Goal: Task Accomplishment & Management: Manage account settings

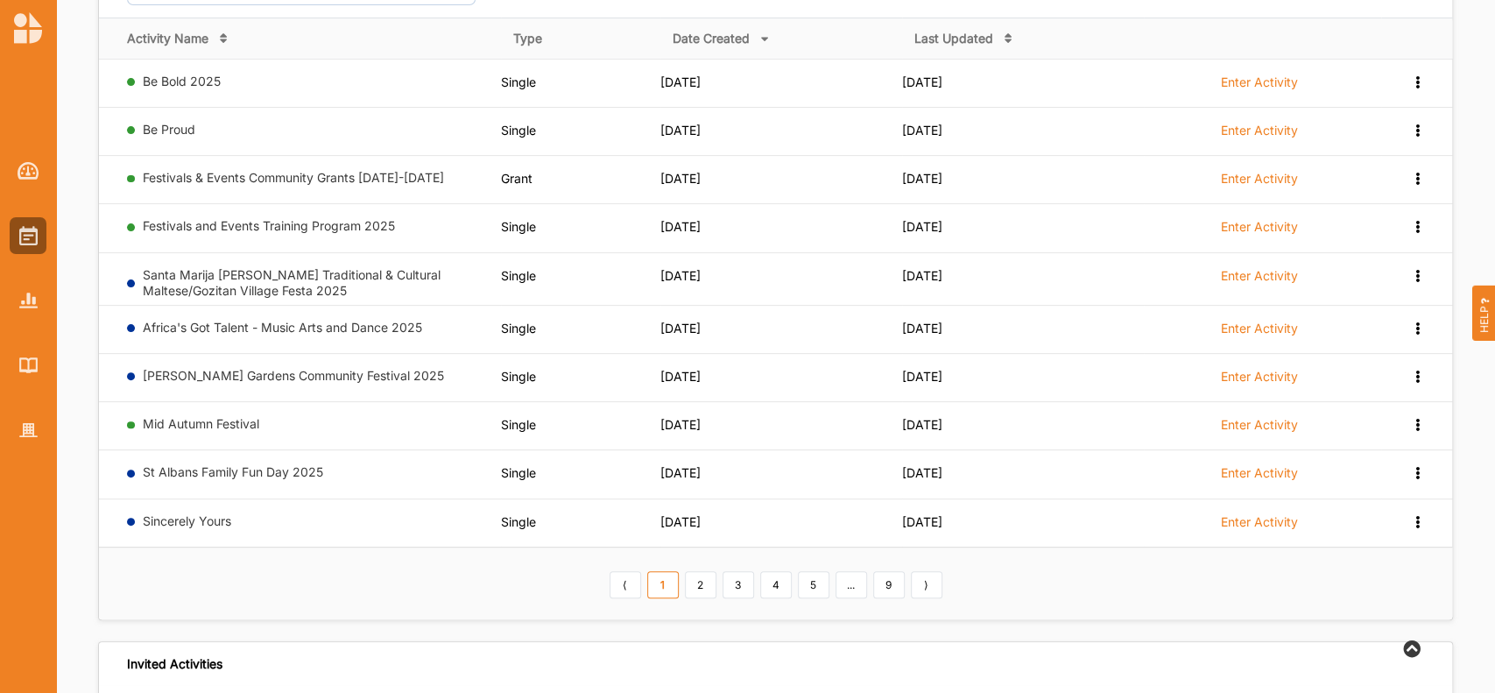
scroll to position [233, 0]
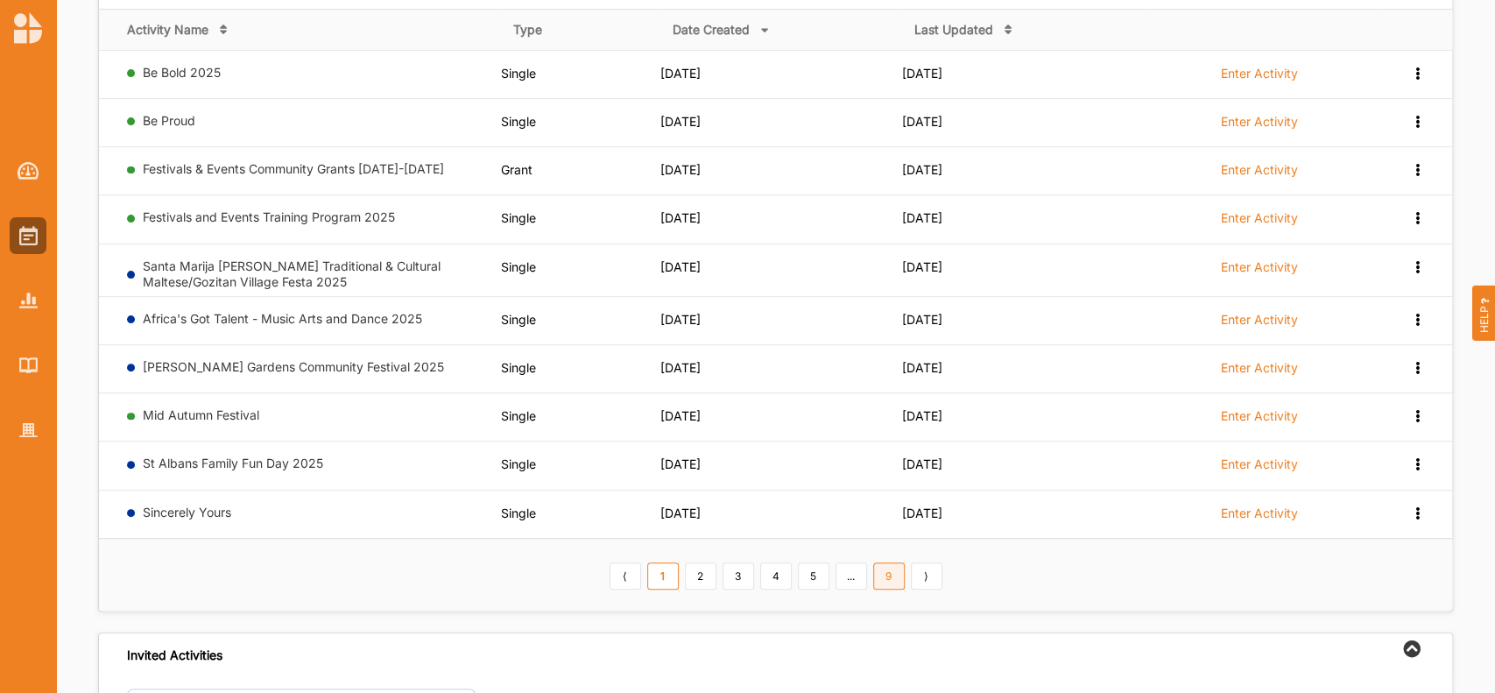
click at [883, 577] on link "9" at bounding box center [889, 576] width 32 height 28
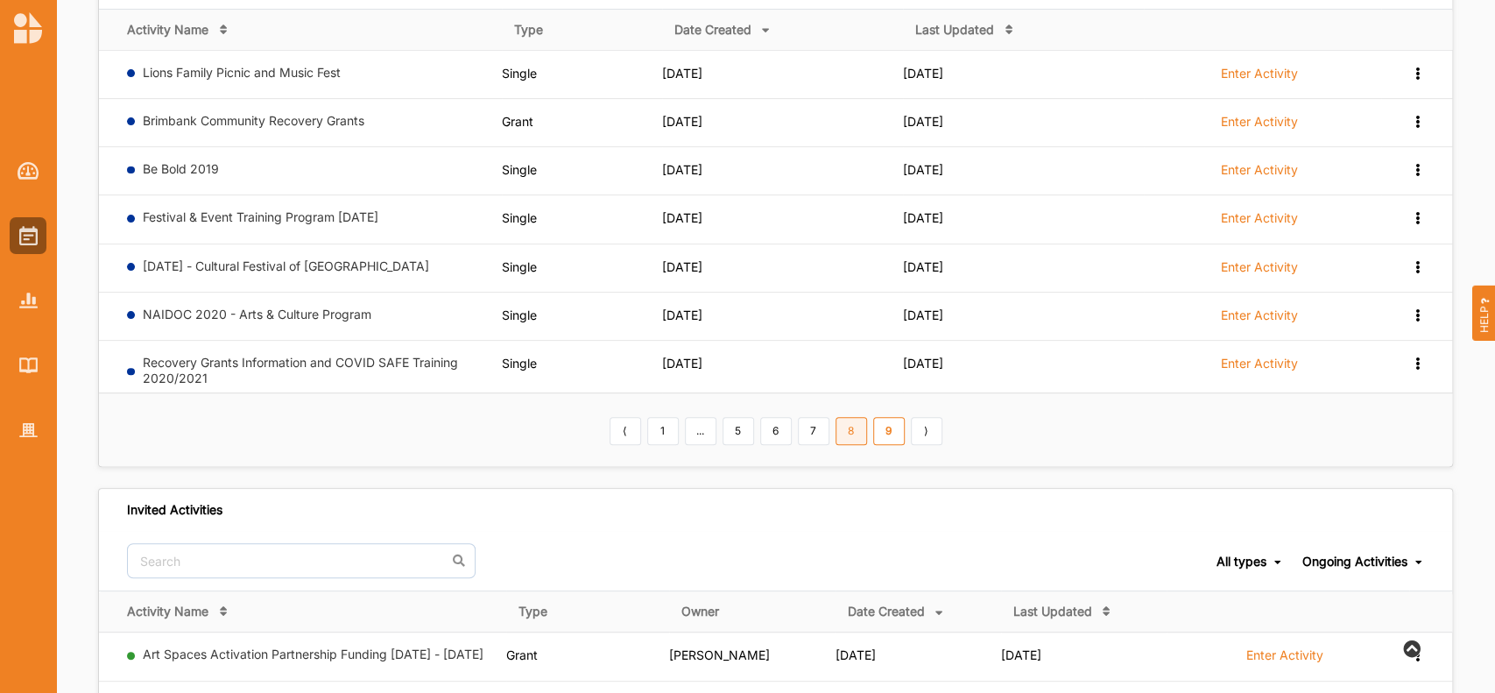
click at [853, 432] on link "8" at bounding box center [852, 431] width 32 height 28
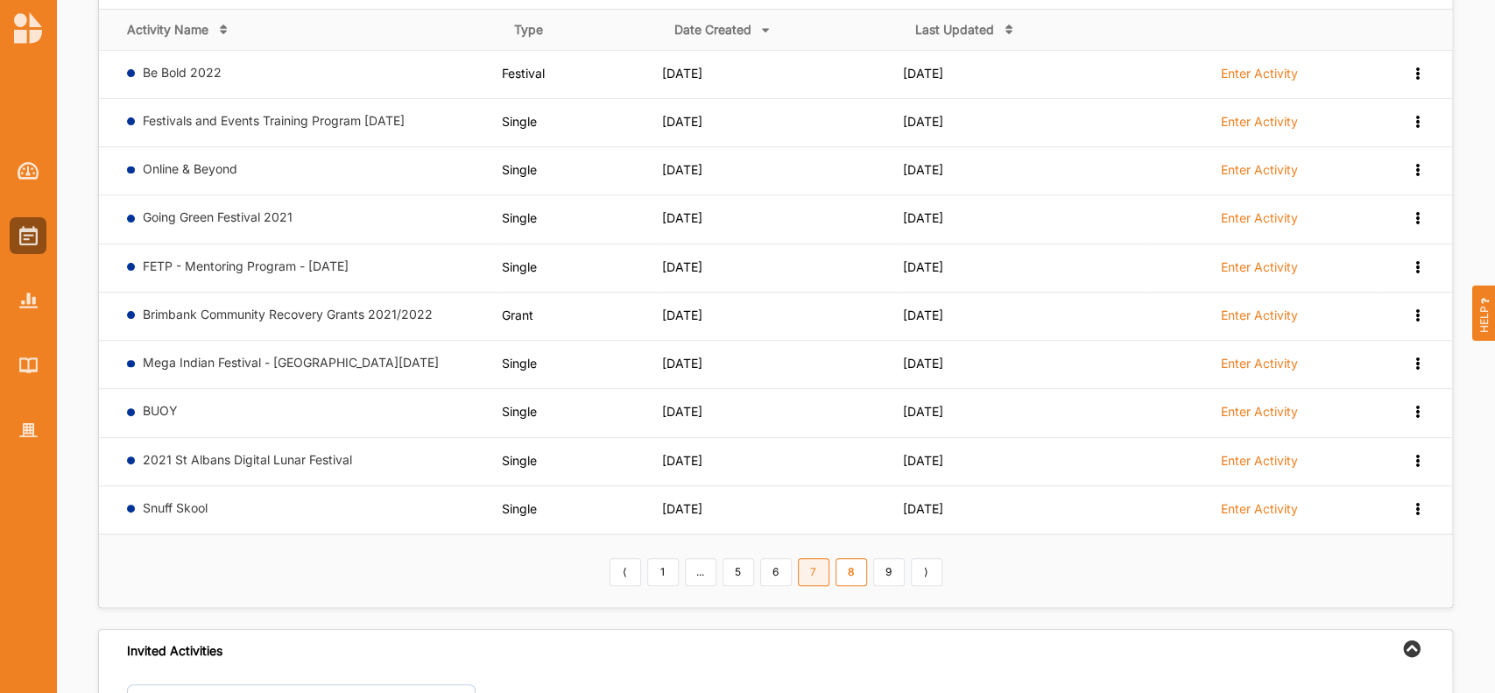
click at [816, 568] on link "7" at bounding box center [814, 572] width 32 height 28
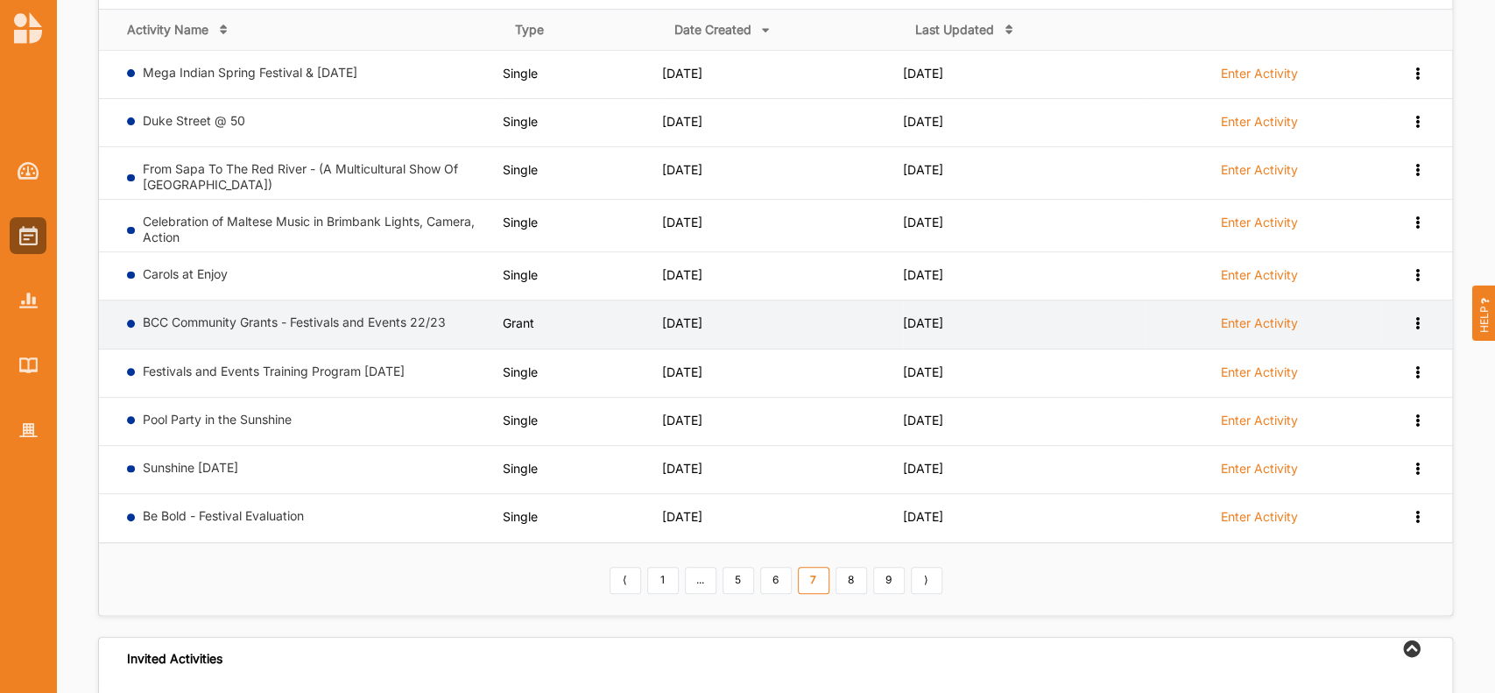
click at [1268, 319] on label "Enter Activity" at bounding box center [1259, 323] width 77 height 16
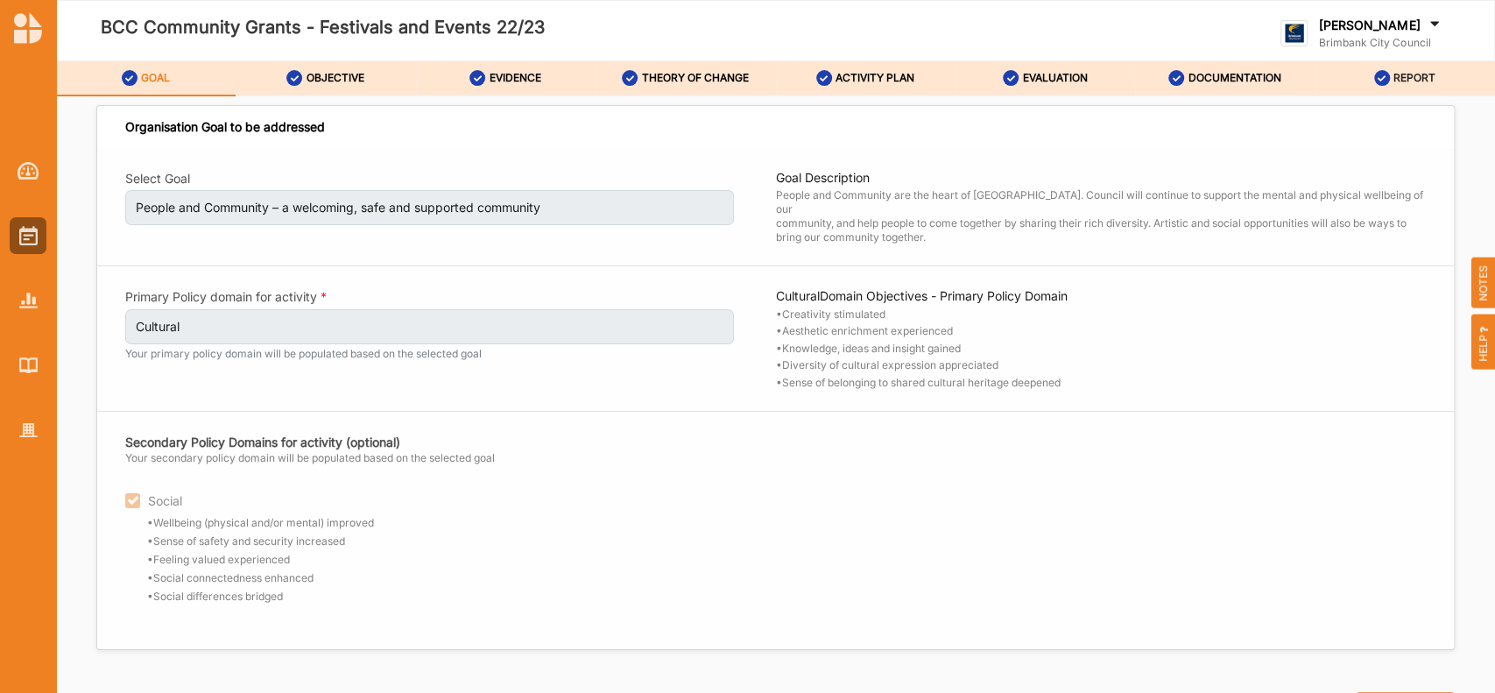
click at [1405, 74] on label "REPORT" at bounding box center [1415, 78] width 42 height 14
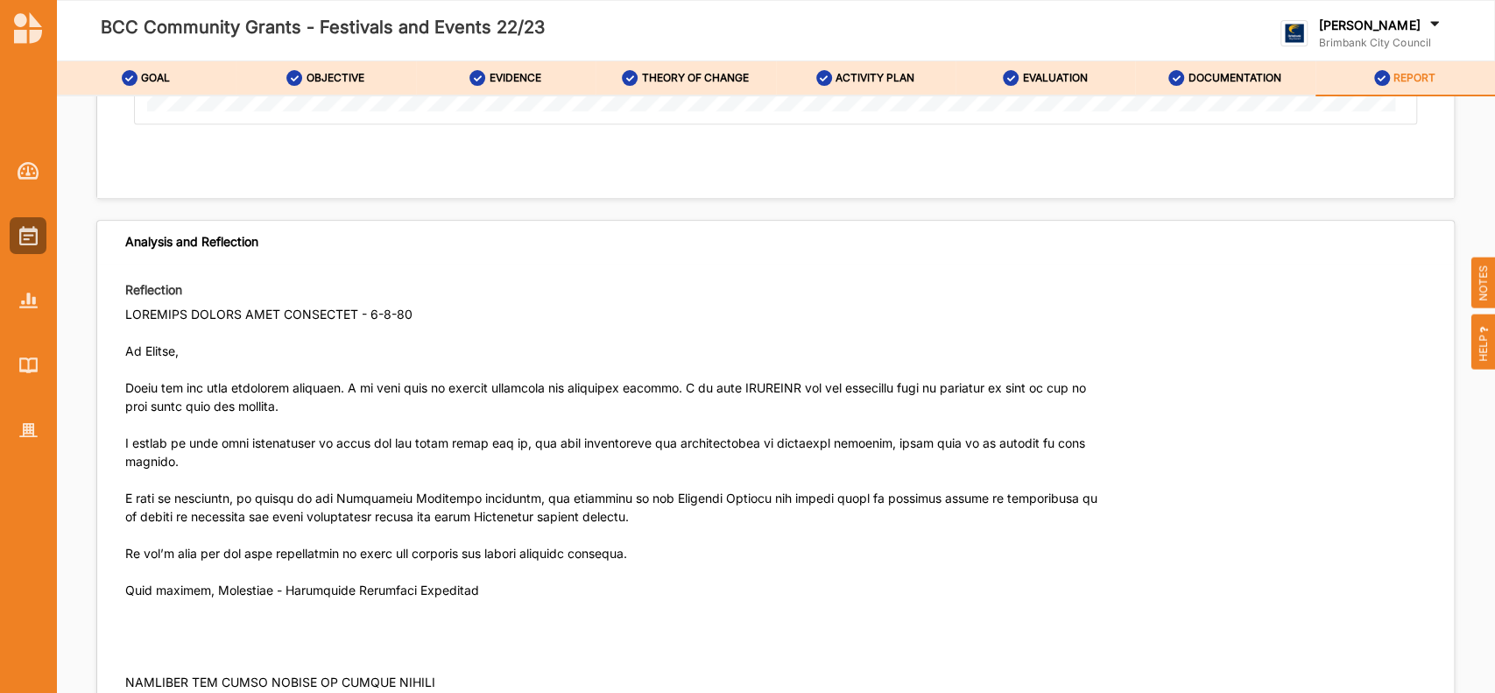
scroll to position [9917, 0]
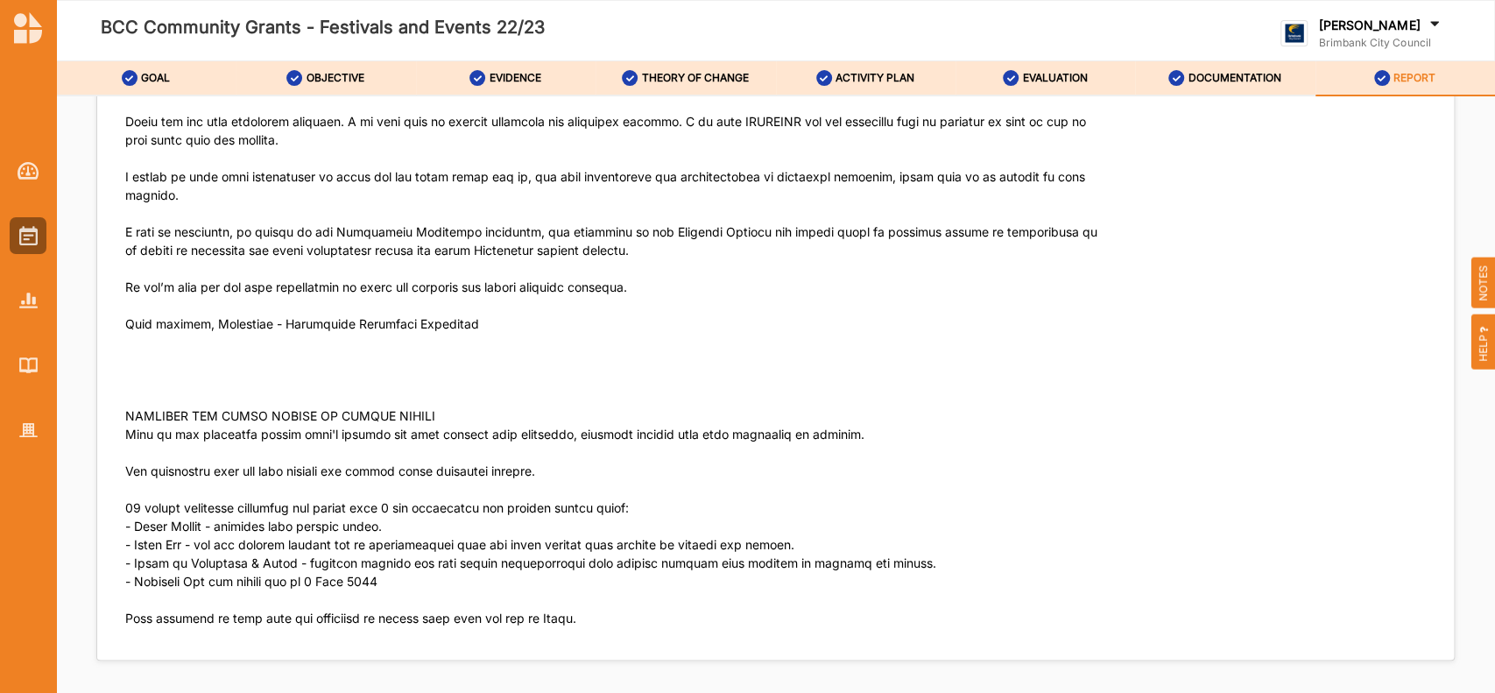
click at [479, 284] on p at bounding box center [613, 340] width 976 height 603
click at [1208, 75] on label "DOCUMENTATION" at bounding box center [1235, 78] width 93 height 14
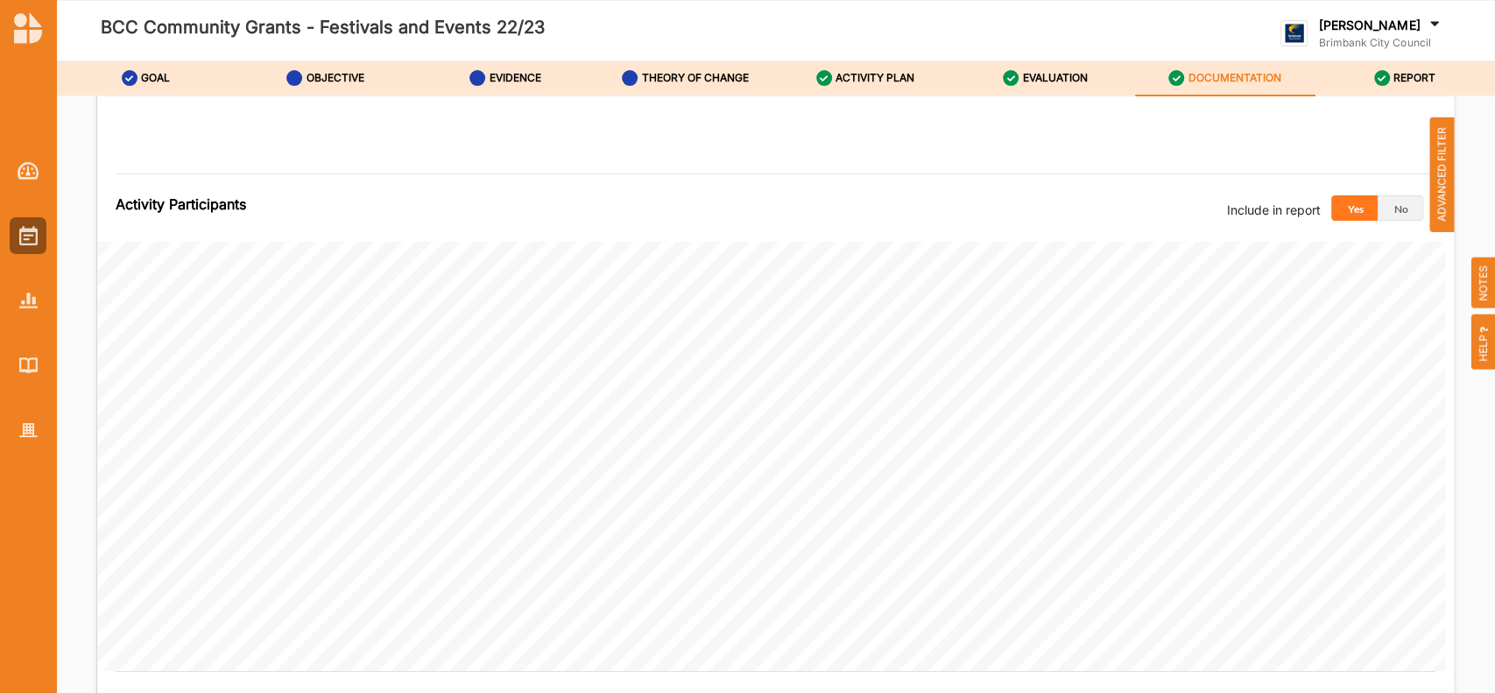
scroll to position [6312, 0]
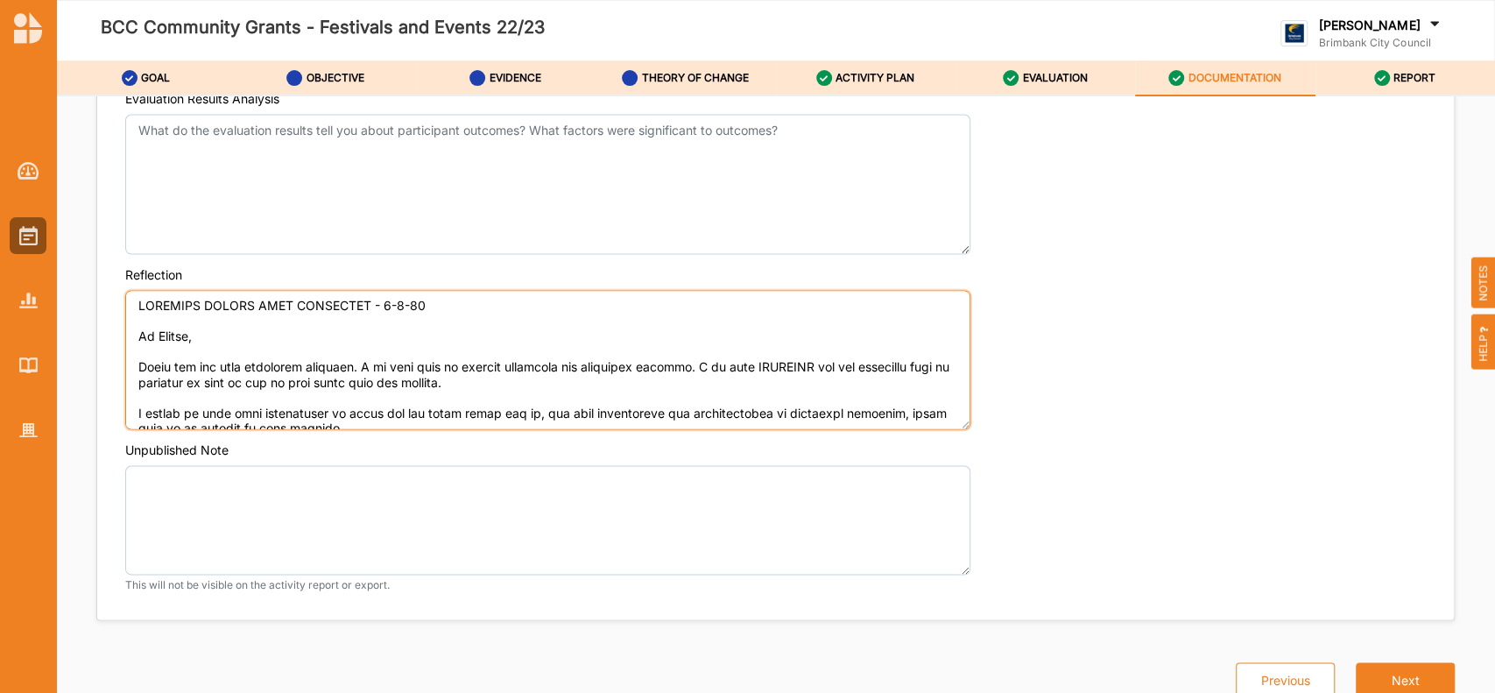
click at [215, 339] on textarea "Reflection" at bounding box center [547, 360] width 845 height 140
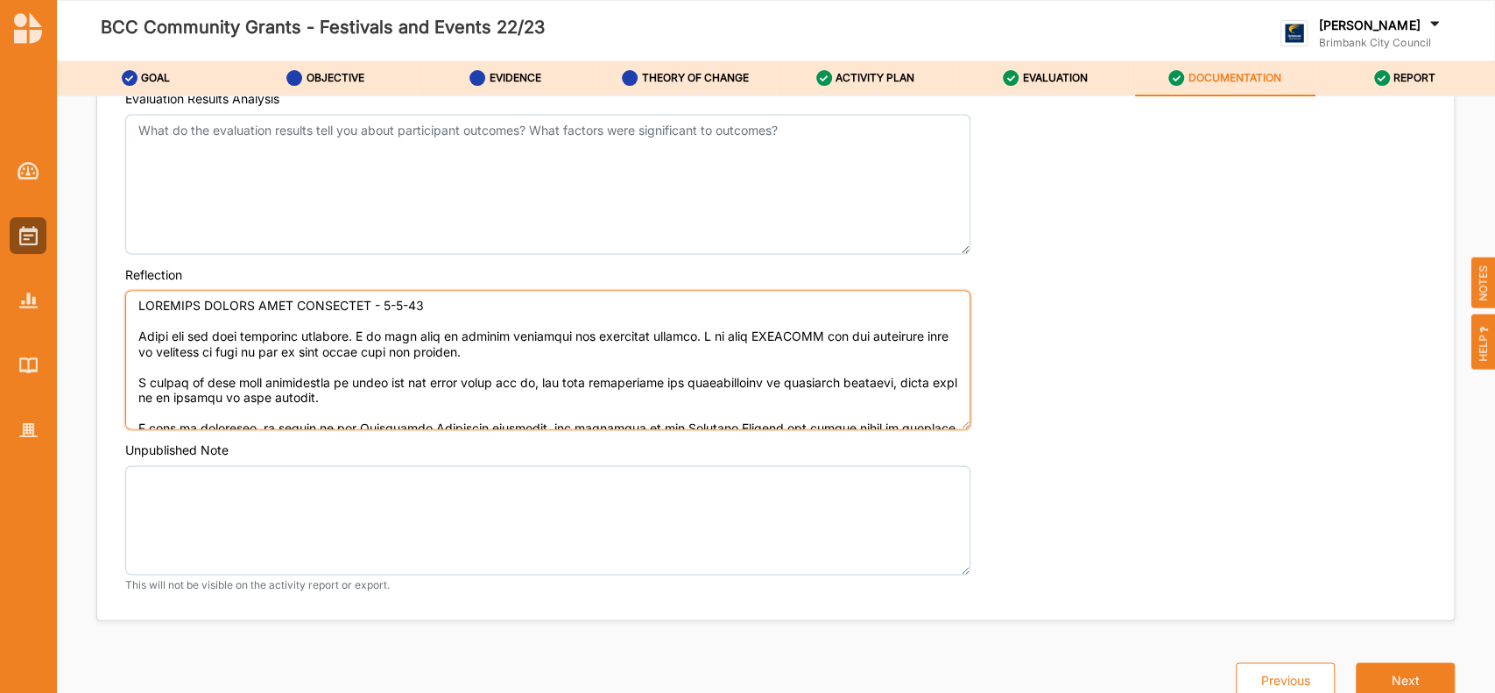
click at [827, 333] on textarea "Reflection" at bounding box center [547, 360] width 845 height 140
click at [828, 333] on textarea "Reflection" at bounding box center [547, 360] width 845 height 140
click at [855, 335] on textarea "Reflection" at bounding box center [547, 360] width 845 height 140
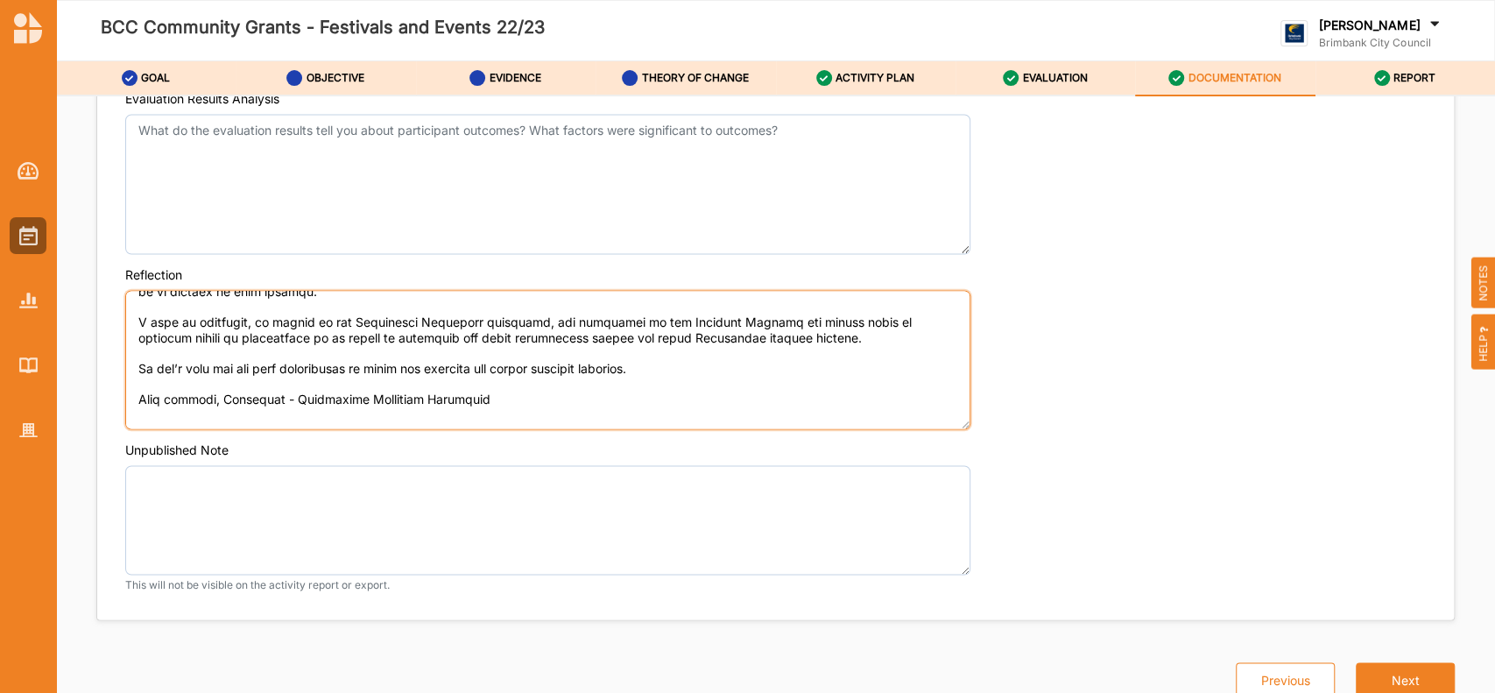
scroll to position [109, 0]
click at [276, 392] on textarea "Reflection" at bounding box center [547, 360] width 845 height 140
type textarea "LOREMIPS DOLORS AMET CONSECTET - 1-1-84 Adipi eli sed doei temporinc utlabore. …"
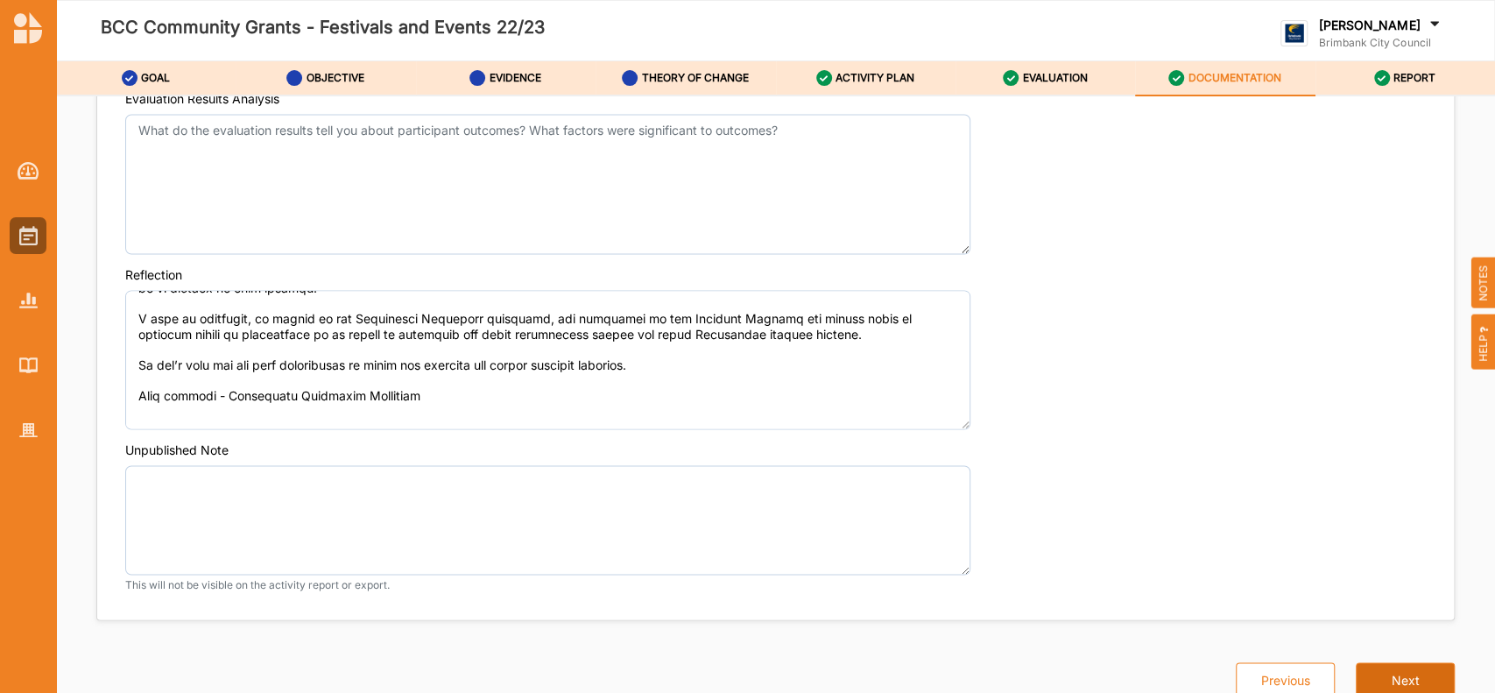
click at [1398, 680] on button "Next" at bounding box center [1405, 679] width 99 height 35
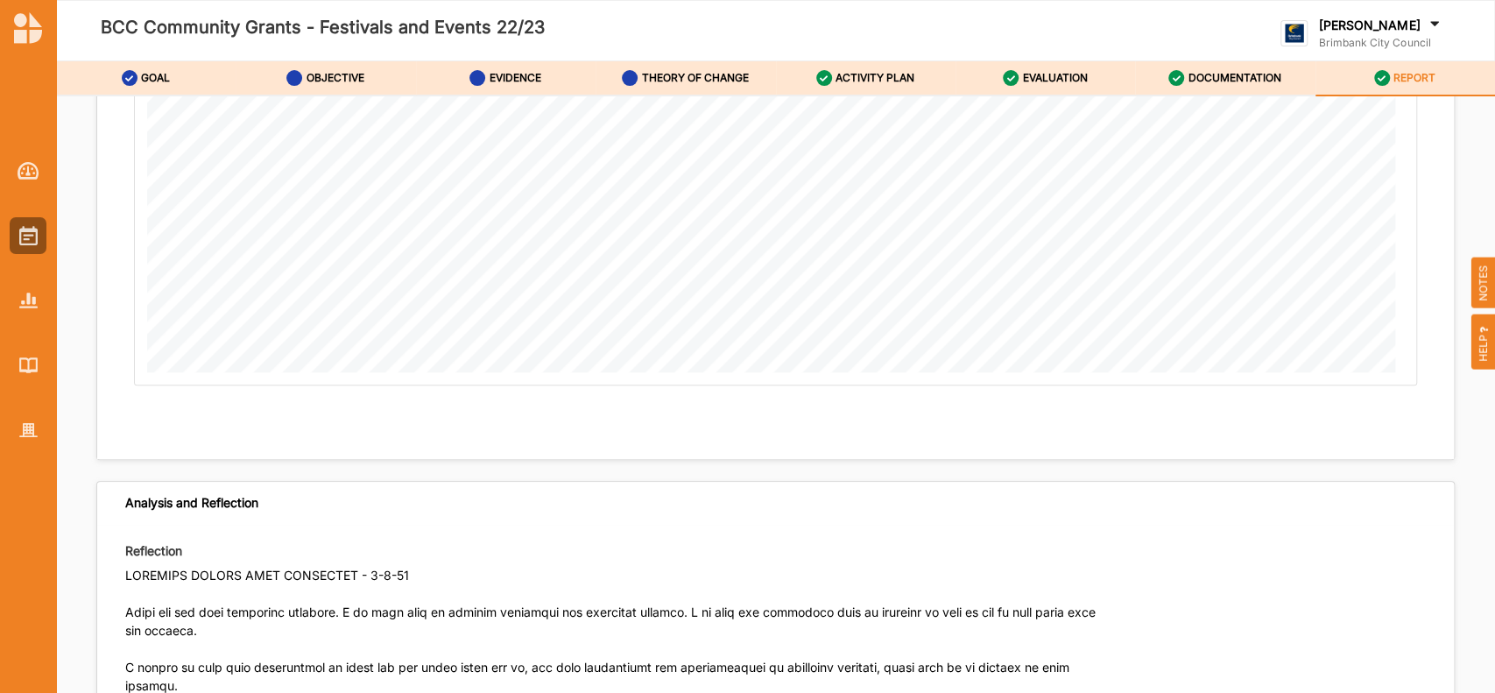
scroll to position [9881, 0]
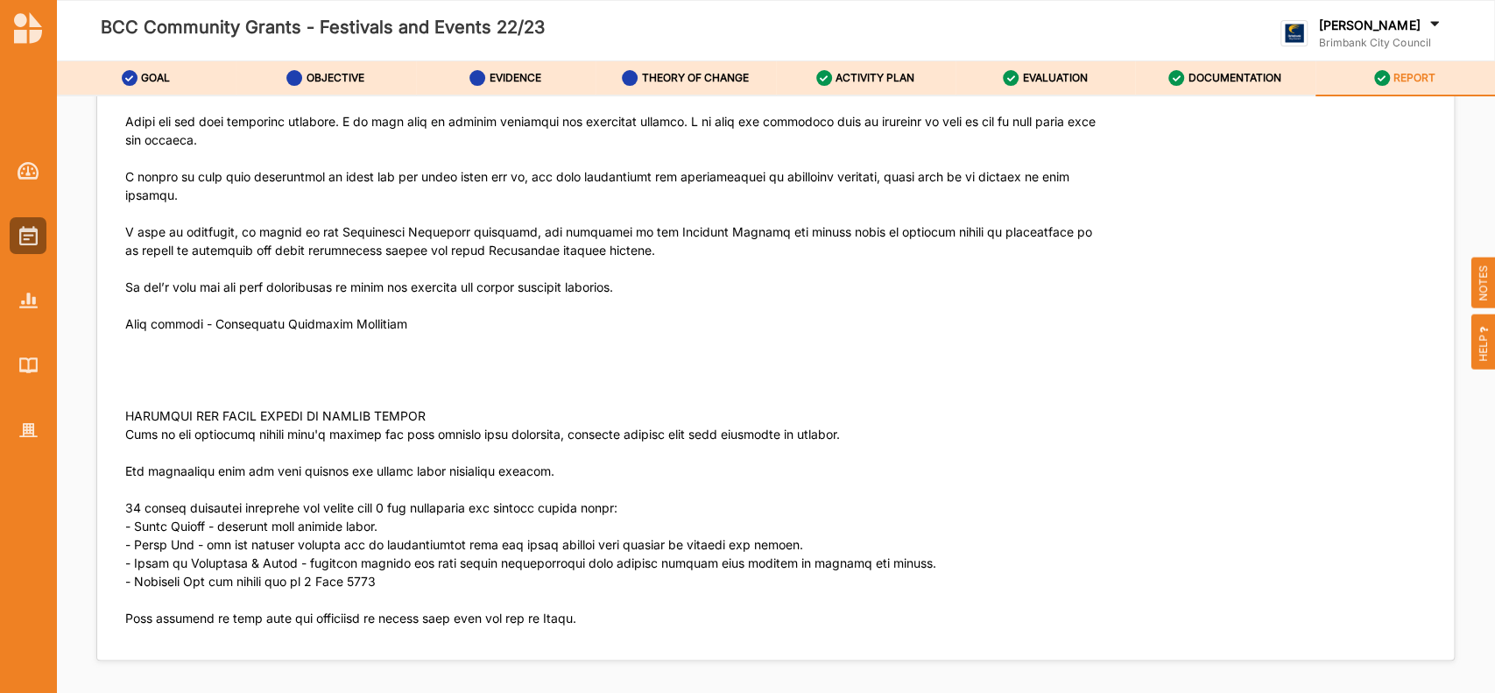
click at [23, 220] on div at bounding box center [28, 235] width 37 height 37
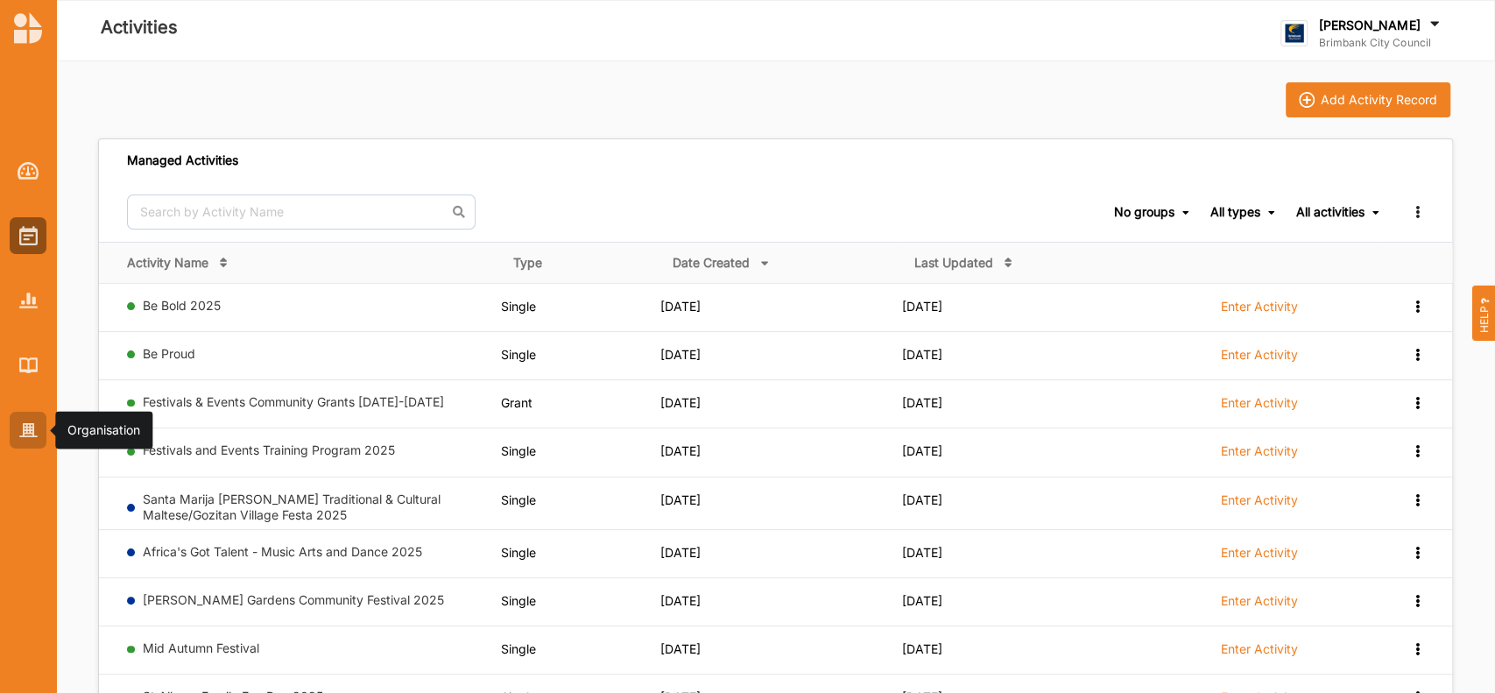
click at [23, 431] on img at bounding box center [28, 430] width 18 height 15
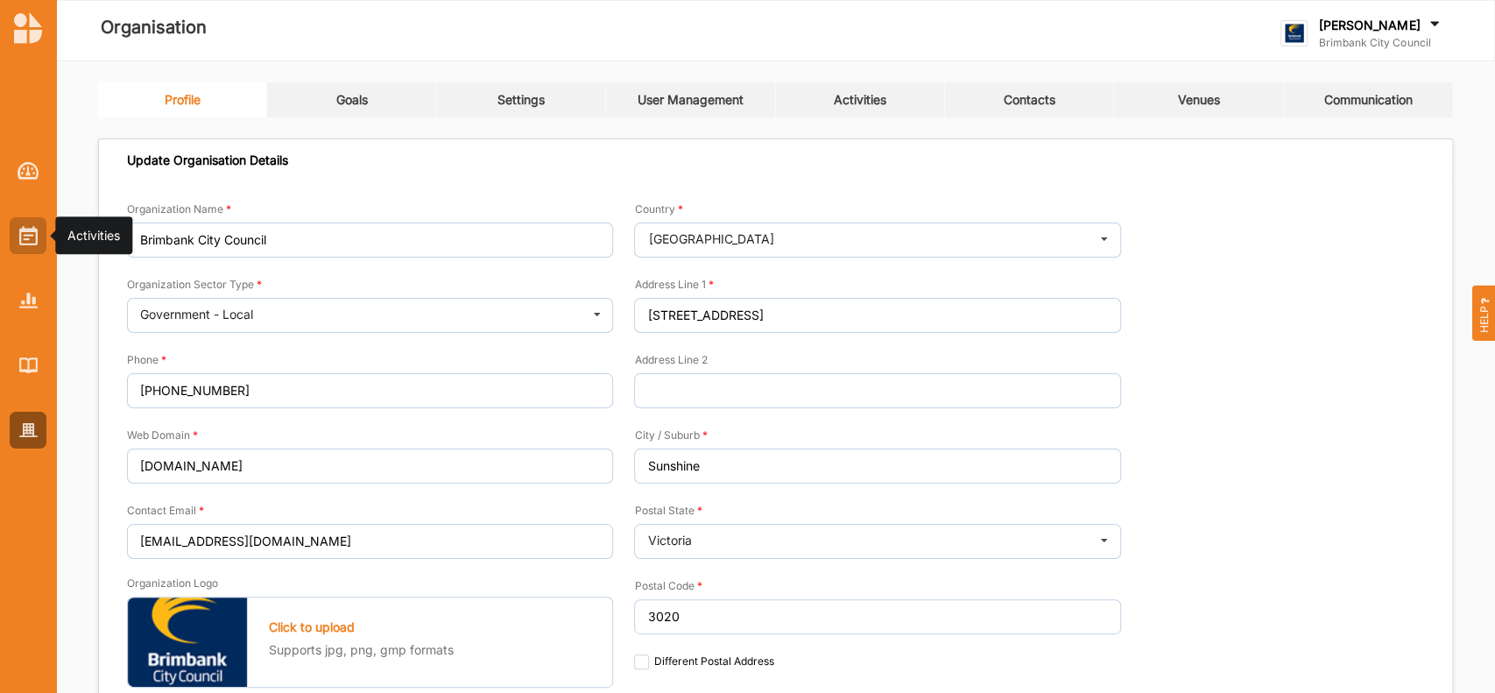
click at [21, 238] on img at bounding box center [28, 235] width 18 height 19
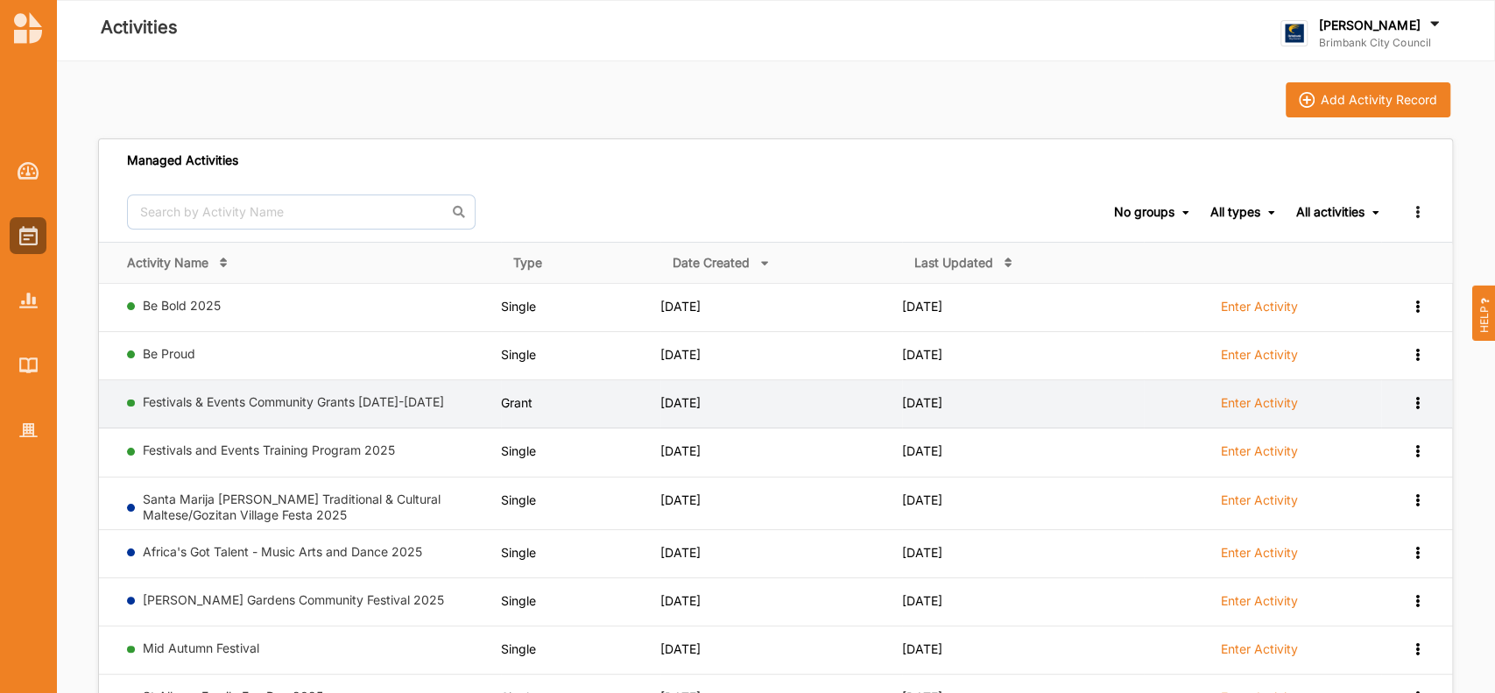
click at [1270, 403] on label "Enter Activity" at bounding box center [1259, 403] width 77 height 16
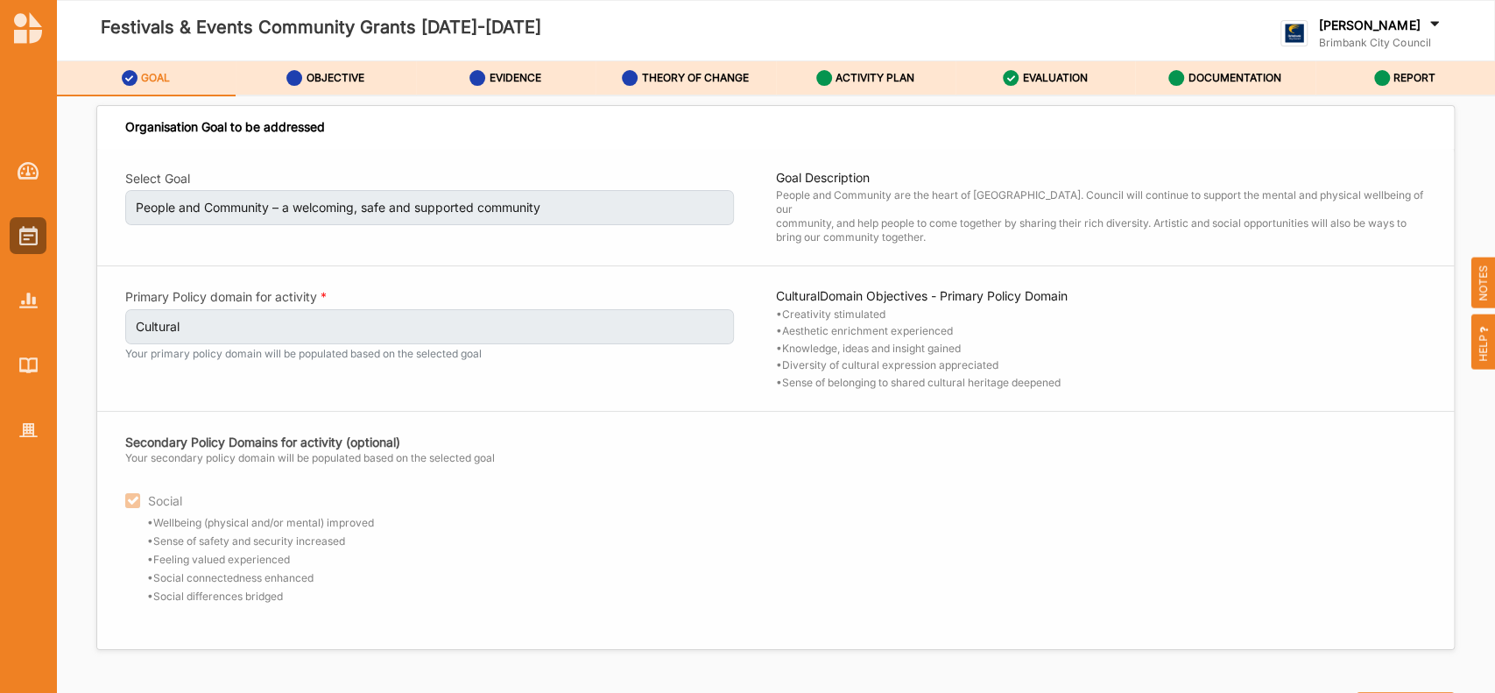
click at [149, 82] on label "GOAL" at bounding box center [155, 78] width 29 height 14
click at [349, 77] on label "OBJECTIVE" at bounding box center [336, 78] width 58 height 14
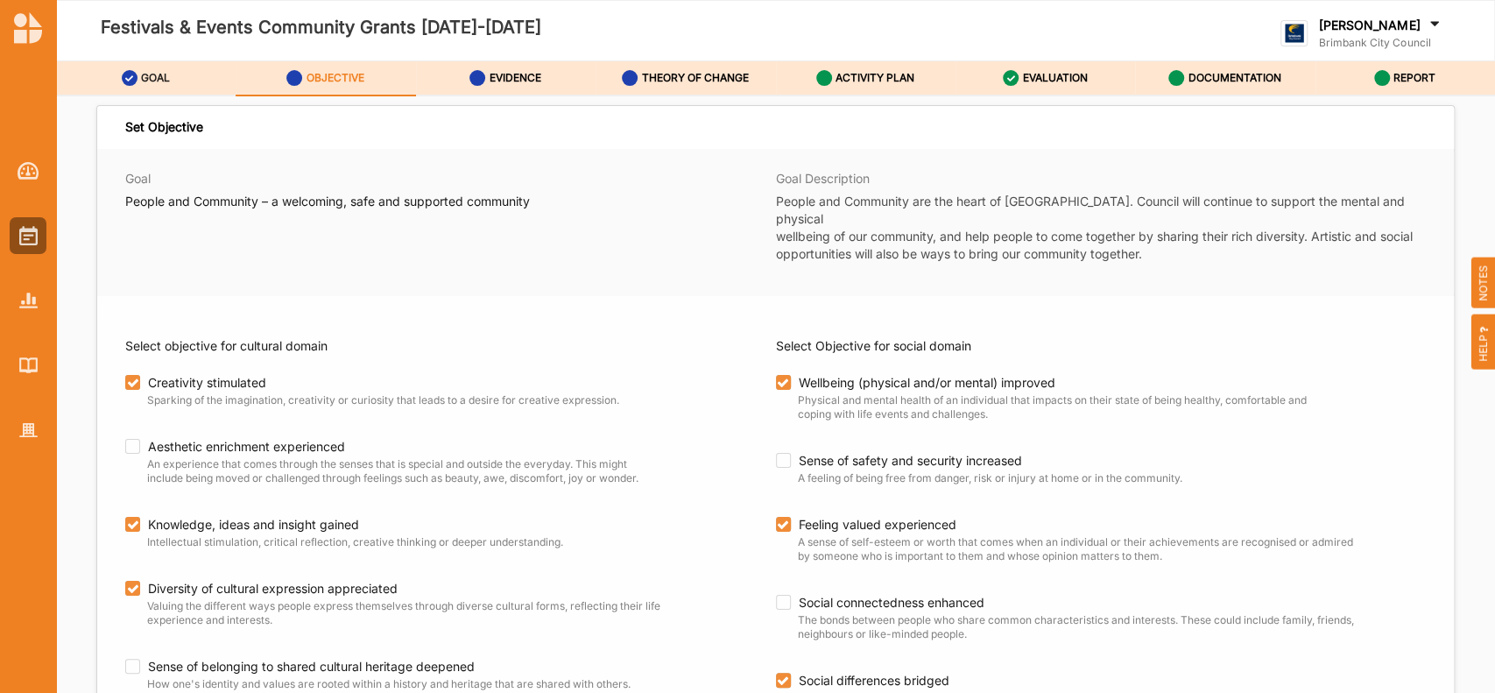
click at [149, 81] on label "GOAL" at bounding box center [155, 78] width 29 height 14
